Goal: Task Accomplishment & Management: Manage account settings

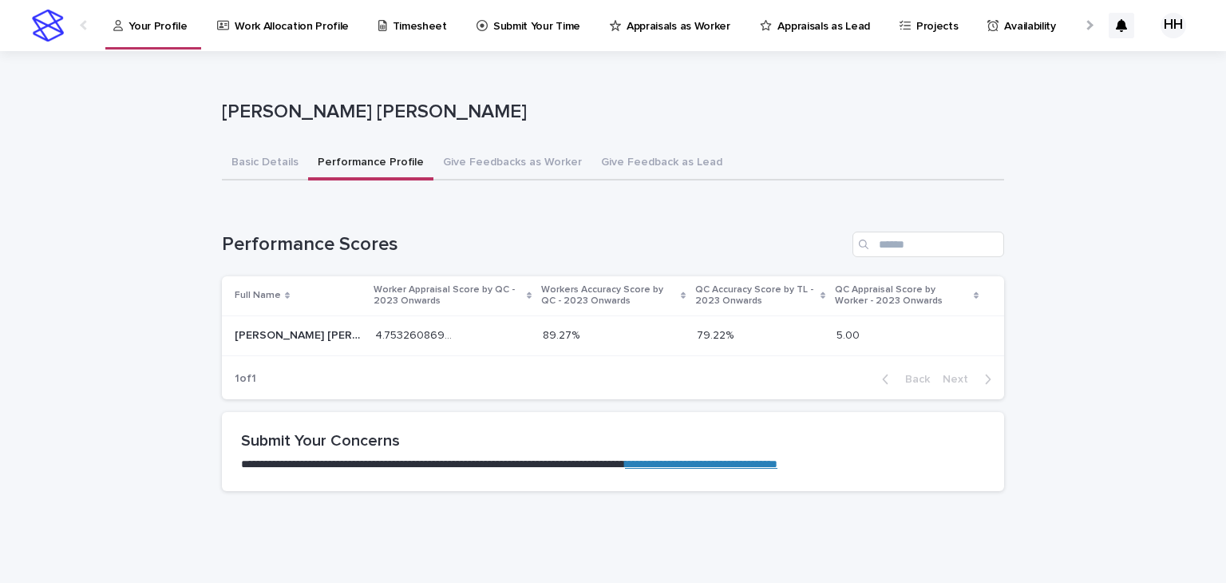
click at [986, 23] on div "Availability" at bounding box center [1024, 17] width 77 height 34
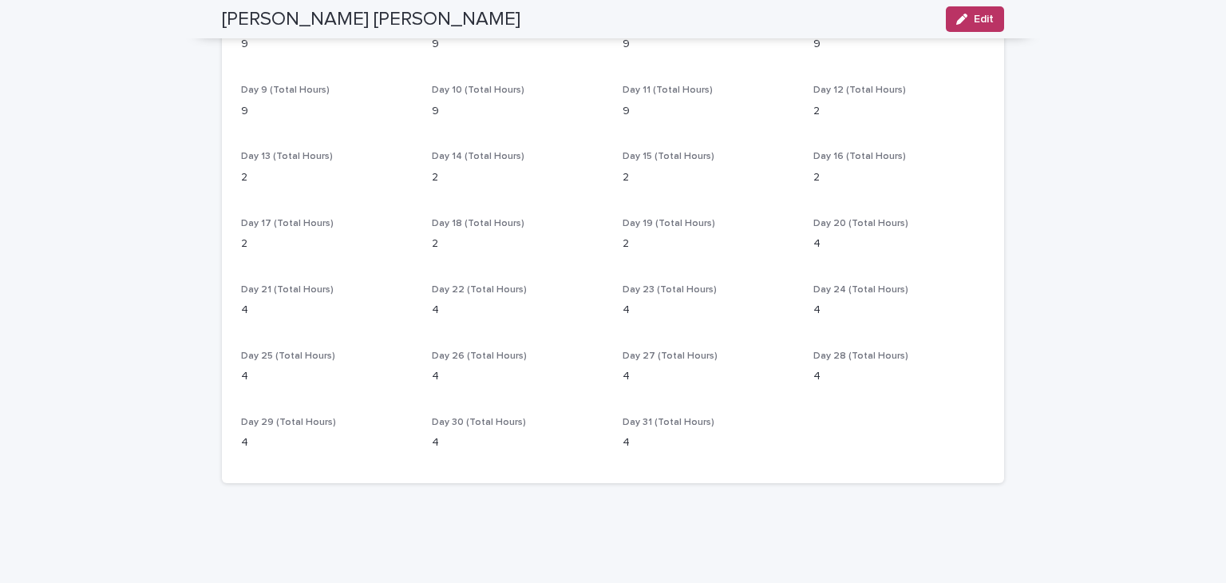
scroll to position [441, 0]
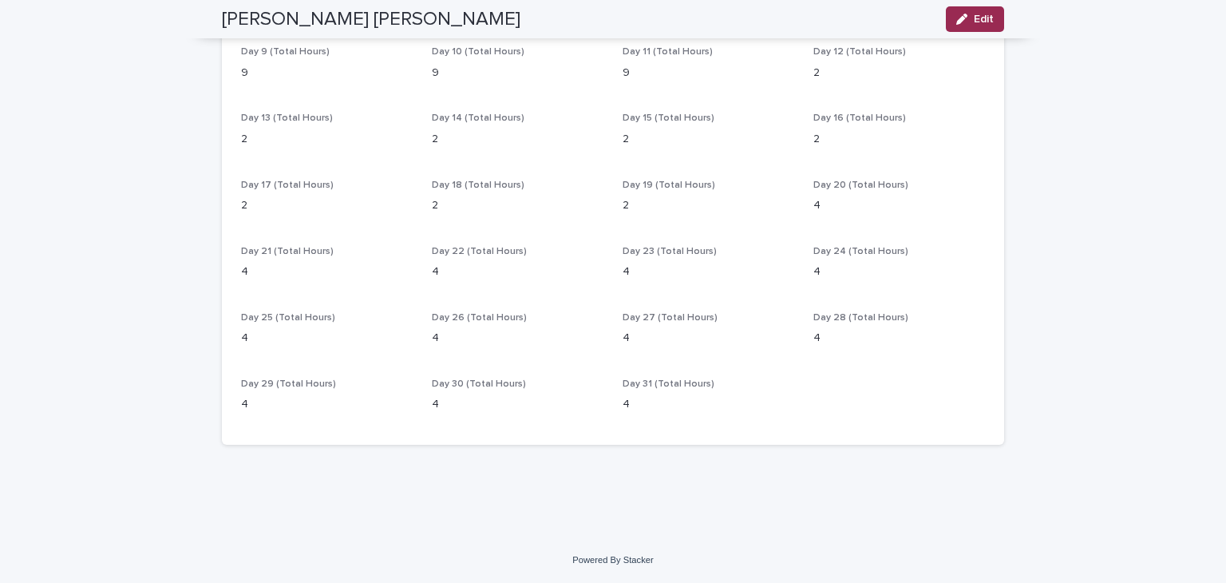
click at [975, 10] on button "Edit" at bounding box center [975, 19] width 58 height 26
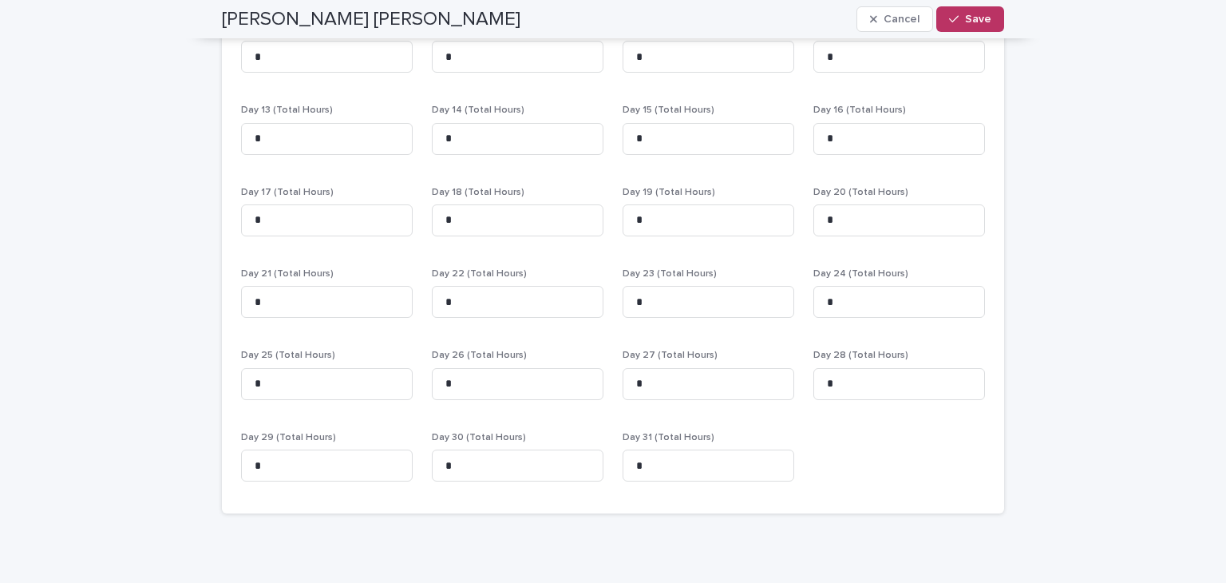
scroll to position [380, 0]
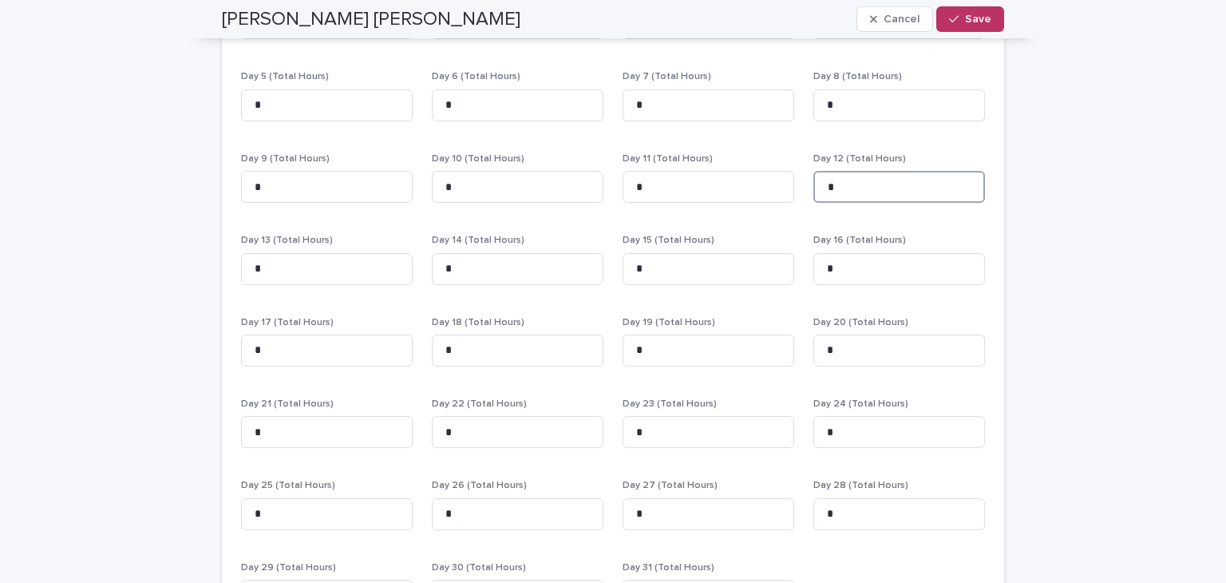
click at [860, 201] on input "*" at bounding box center [899, 187] width 172 height 32
type input "*"
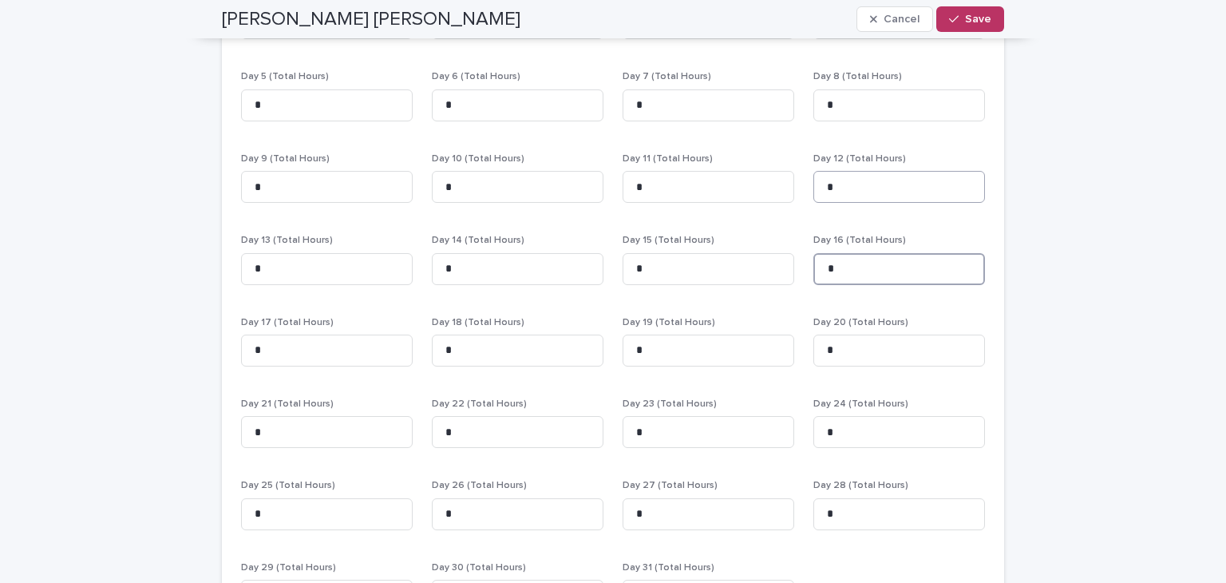
type input "*"
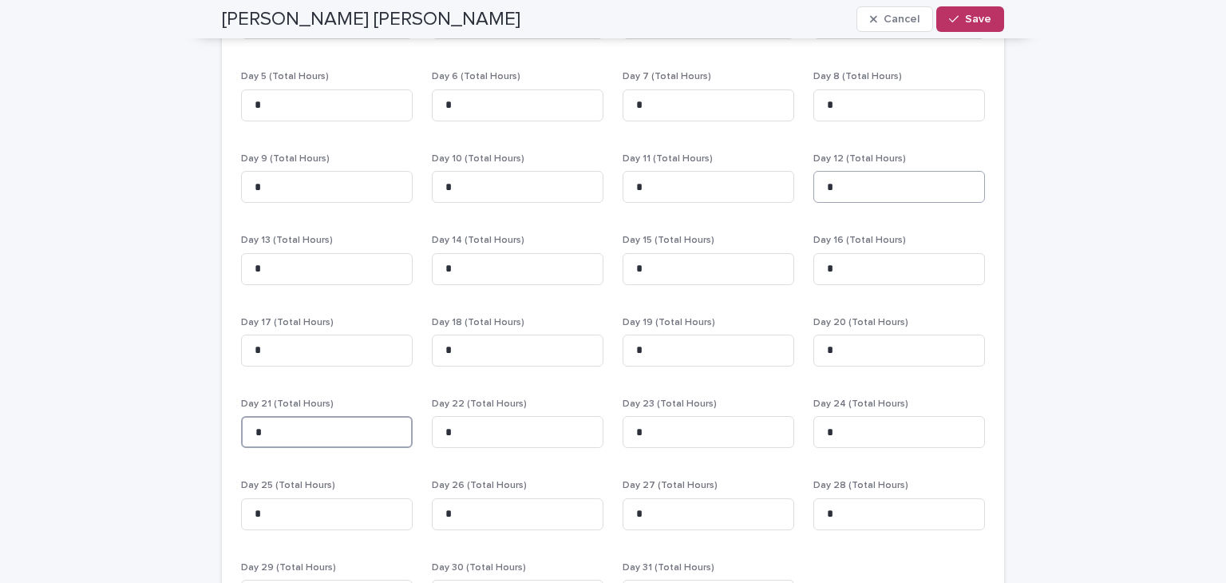
type input "*"
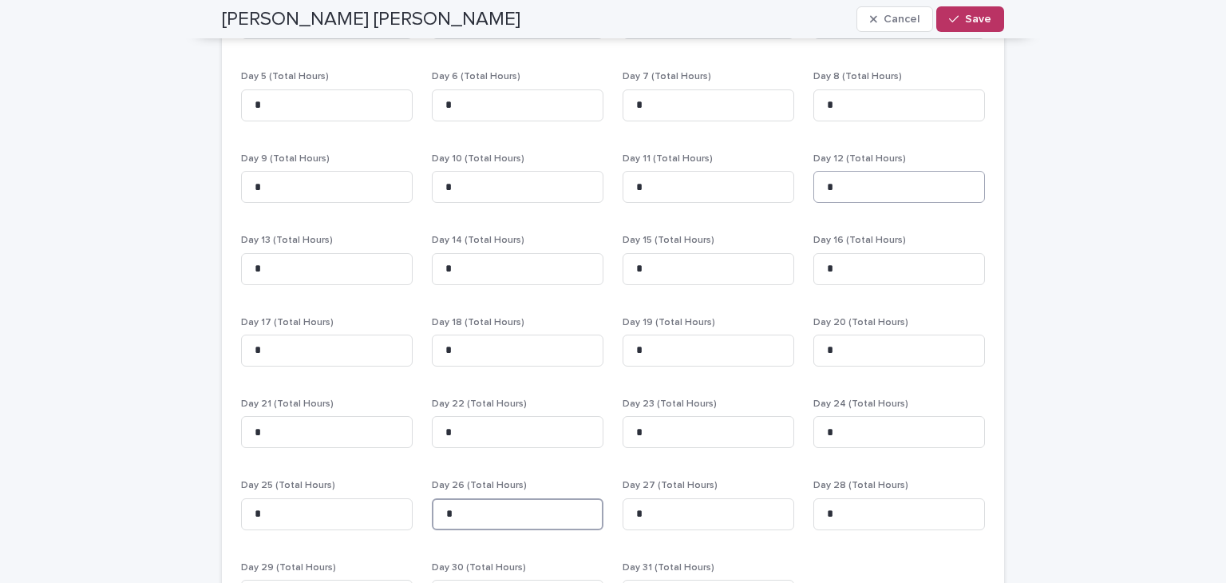
type input "*"
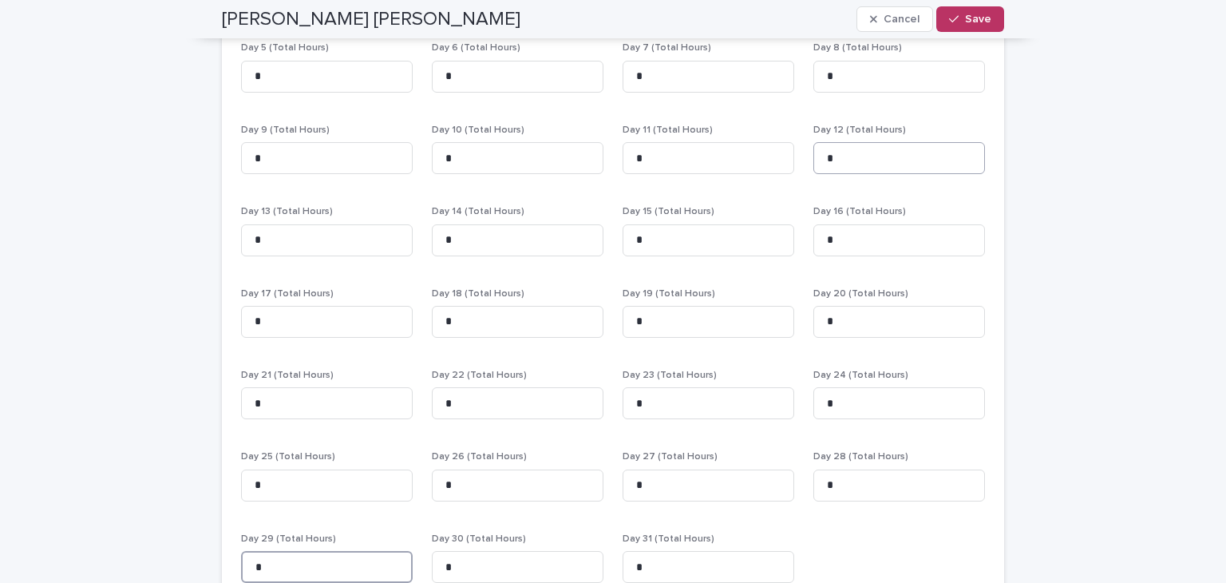
type input "*"
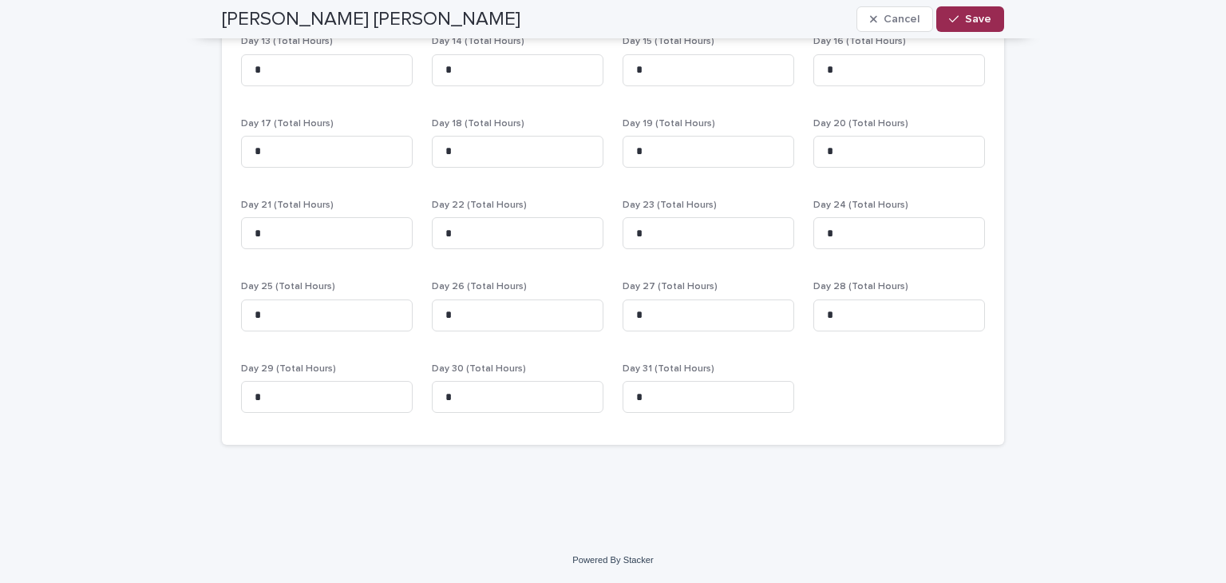
click at [947, 29] on button "Save" at bounding box center [970, 19] width 68 height 26
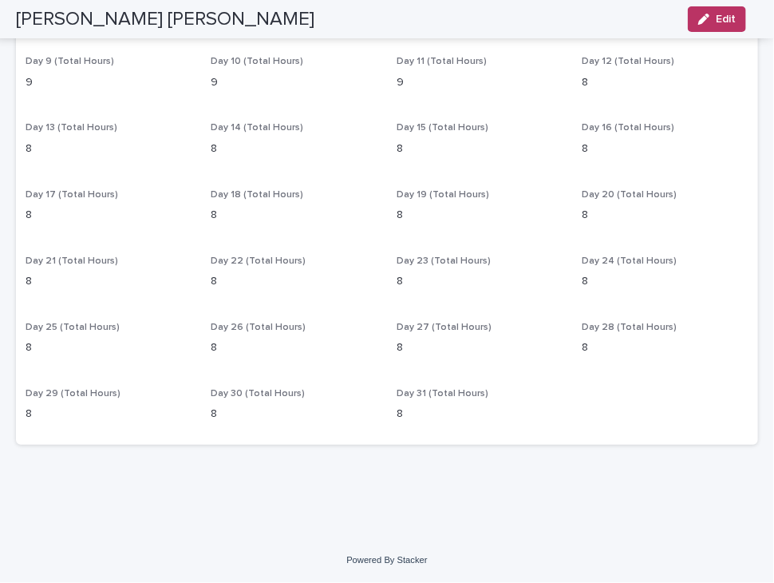
scroll to position [354, 0]
